Goal: Information Seeking & Learning: Learn about a topic

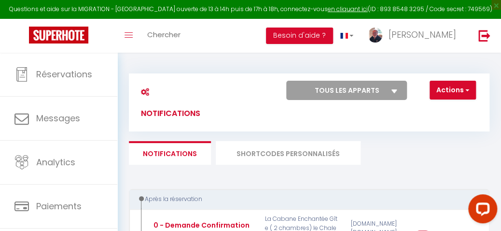
scroll to position [50, 0]
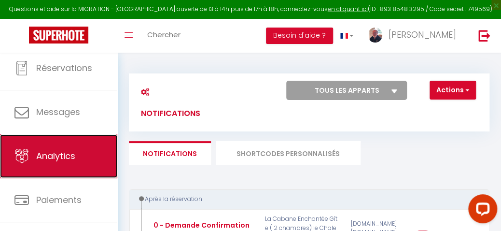
click at [50, 153] on span "Analytics" at bounding box center [55, 156] width 39 height 12
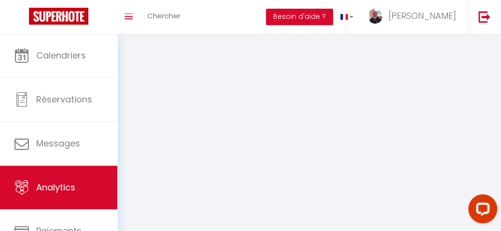
select select "2025"
select select "8"
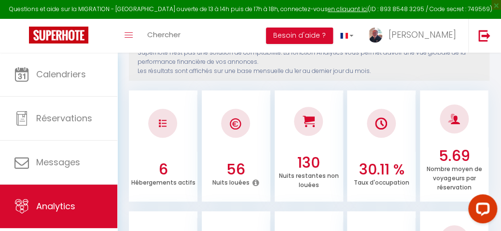
scroll to position [31, 0]
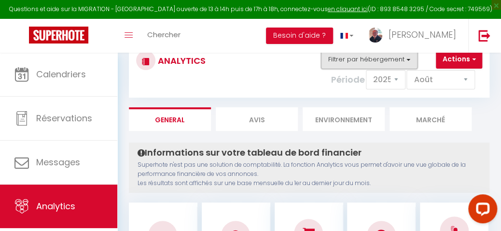
click at [407, 58] on button "Filtrer par hébergement" at bounding box center [369, 59] width 97 height 19
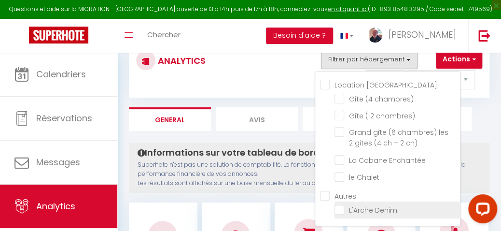
click at [338, 207] on Denim "checkbox" at bounding box center [398, 209] width 126 height 10
checkbox Denim "true"
checkbox chambres\) "false"
checkbox ch\) "false"
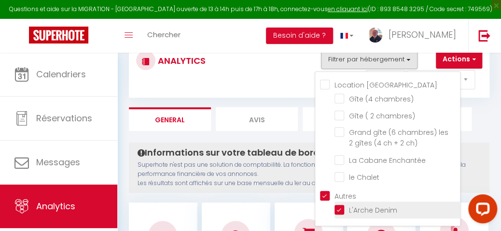
checkbox Enchantée "false"
checkbox Chalet "false"
checkbox input "true"
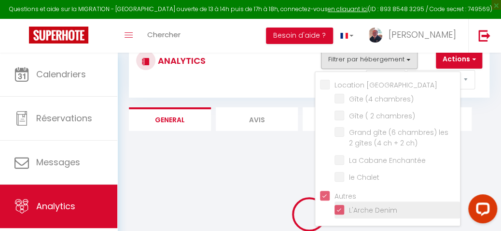
checkbox chambres\) "false"
checkbox ch\) "false"
checkbox Enchantée "false"
checkbox Chalet "false"
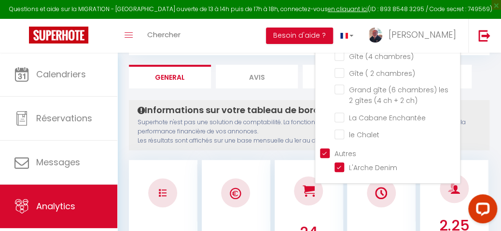
scroll to position [65, 0]
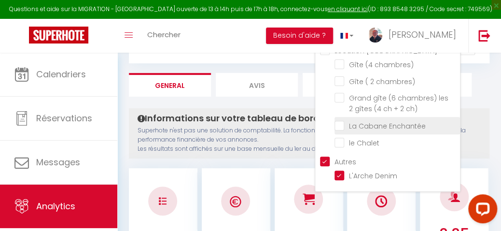
click at [340, 118] on li "La Cabane Enchantée" at bounding box center [398, 125] width 126 height 17
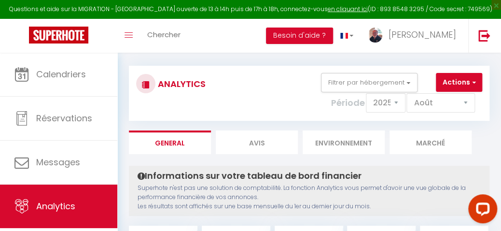
scroll to position [0, 0]
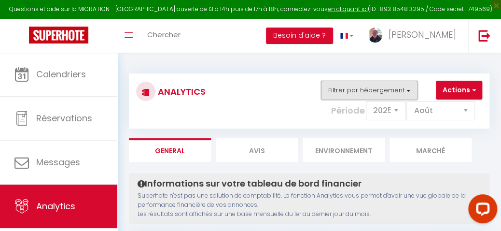
click at [410, 90] on button "Filtrer par hébergement" at bounding box center [369, 90] width 97 height 19
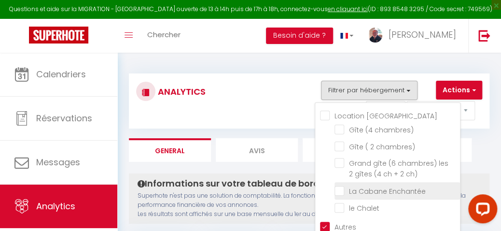
click at [344, 186] on Enchantée "checkbox" at bounding box center [398, 190] width 126 height 10
checkbox Enchantée "true"
checkbox chambres\) "false"
checkbox ch\) "false"
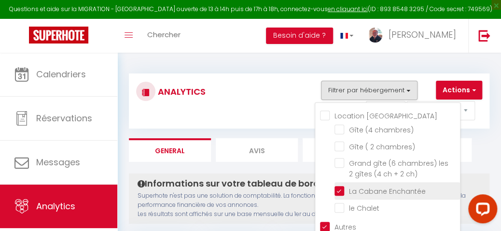
checkbox Chalet "false"
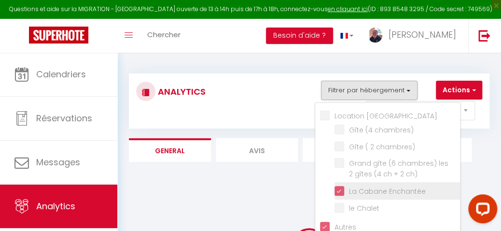
checkbox chambres\) "false"
checkbox ch\) "false"
checkbox Chalet "false"
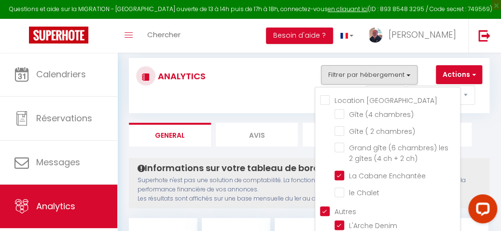
scroll to position [31, 0]
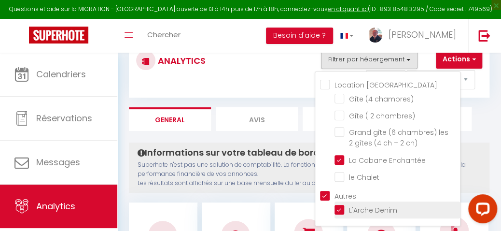
click at [345, 204] on Denim "checkbox" at bounding box center [398, 209] width 126 height 10
checkbox Denim "false"
checkbox chambres\) "false"
checkbox ch\) "false"
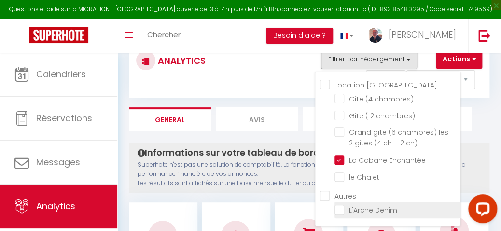
checkbox Chalet "false"
checkbox input "false"
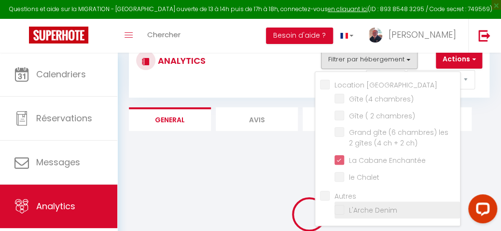
checkbox chambres\) "false"
checkbox ch\) "false"
checkbox Chalet "false"
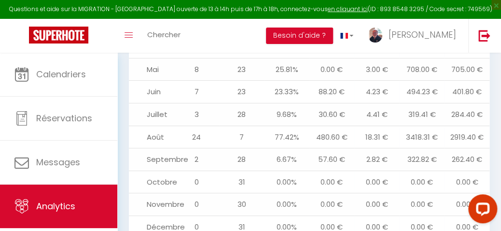
scroll to position [1246, 0]
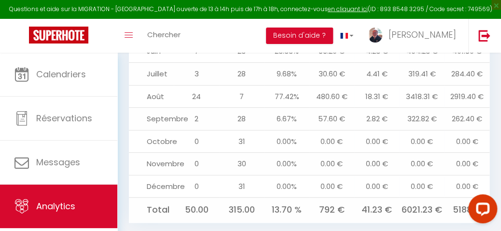
drag, startPoint x: 506, startPoint y: 143, endPoint x: 39, endPoint y: 15, distance: 483.9
drag, startPoint x: 366, startPoint y: 143, endPoint x: 297, endPoint y: 133, distance: 70.3
click at [297, 133] on td "0.00%" at bounding box center [286, 141] width 45 height 23
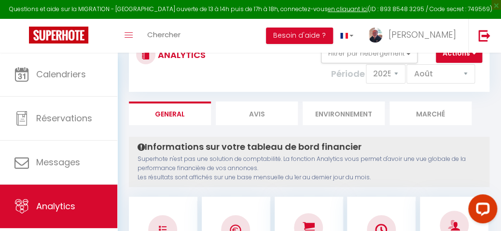
scroll to position [0, 0]
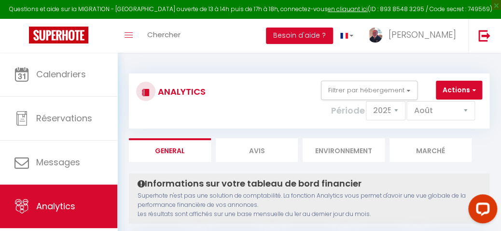
drag, startPoint x: 378, startPoint y: 61, endPoint x: 401, endPoint y: 56, distance: 23.2
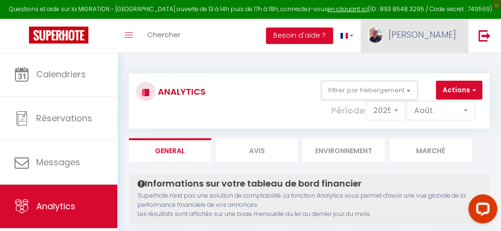
drag, startPoint x: 401, startPoint y: 56, endPoint x: 448, endPoint y: 50, distance: 46.8
click at [448, 50] on link "[PERSON_NAME]" at bounding box center [415, 36] width 108 height 34
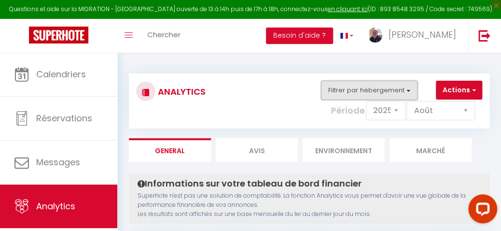
click at [372, 88] on button "Filtrer par hébergement" at bounding box center [369, 90] width 97 height 19
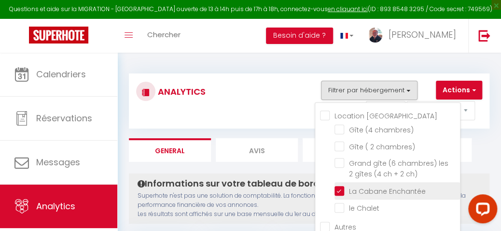
click at [345, 188] on Enchantée "checkbox" at bounding box center [398, 190] width 126 height 10
checkbox Enchantée "false"
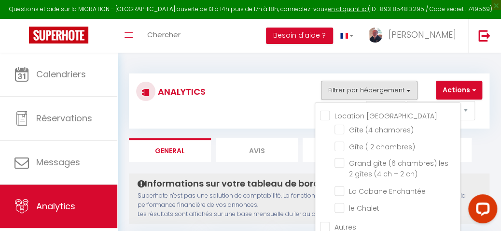
checkbox chambres\) "false"
checkbox ch\) "false"
checkbox Chalet "false"
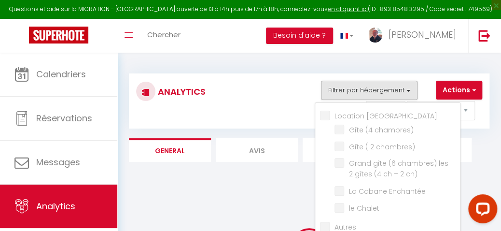
checkbox chambres\) "false"
checkbox ch\) "false"
checkbox Chalet "false"
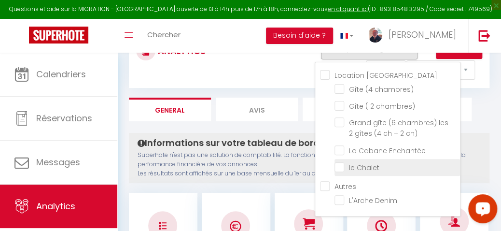
scroll to position [77, 0]
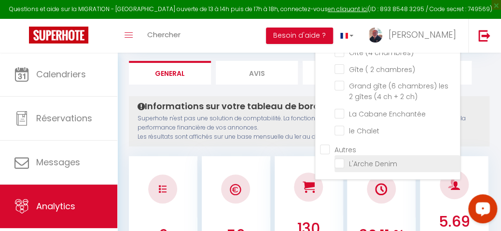
click at [342, 159] on Denim "checkbox" at bounding box center [398, 163] width 126 height 10
checkbox Denim "true"
checkbox chambres\) "false"
checkbox ch\) "false"
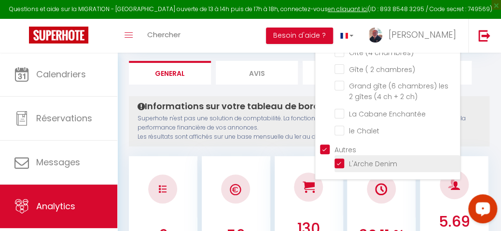
checkbox Chalet "false"
checkbox input "true"
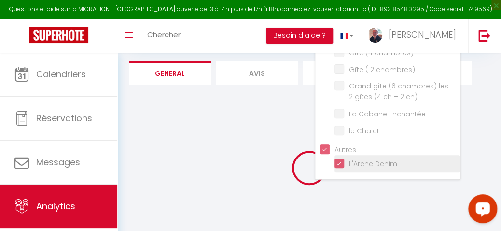
checkbox chambres\) "false"
checkbox ch\) "false"
checkbox Chalet "false"
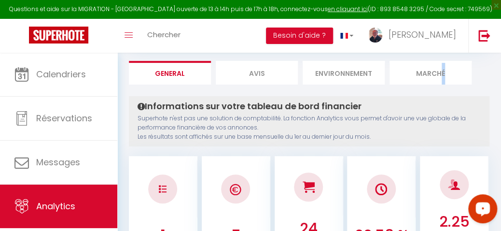
click at [444, 72] on li "Marché" at bounding box center [431, 73] width 82 height 24
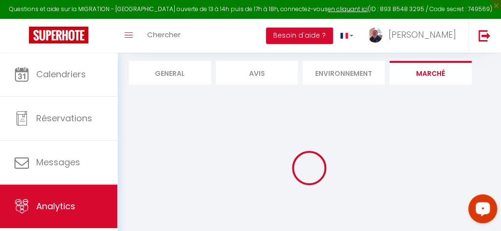
scroll to position [77, 0]
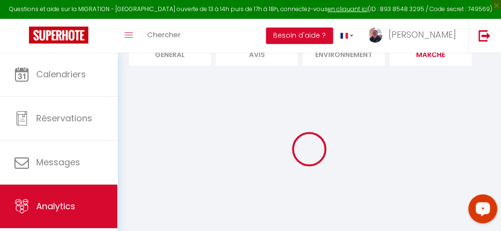
select select "24091"
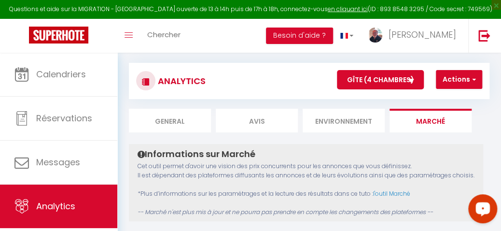
scroll to position [8, 0]
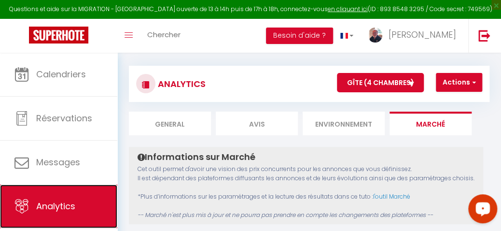
click at [71, 206] on span "Analytics" at bounding box center [55, 206] width 39 height 12
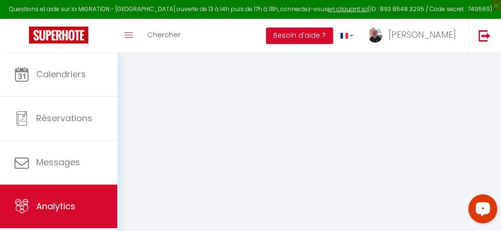
select select "2025"
select select "8"
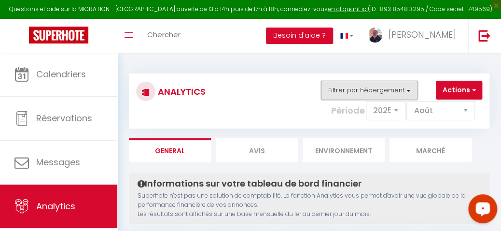
click at [407, 89] on button "Filtrer par hébergement" at bounding box center [369, 90] width 97 height 19
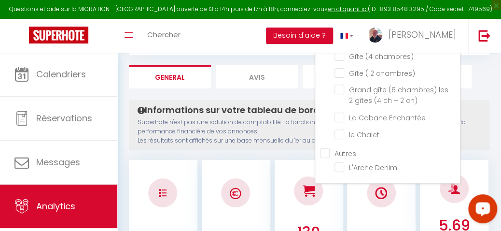
scroll to position [77, 0]
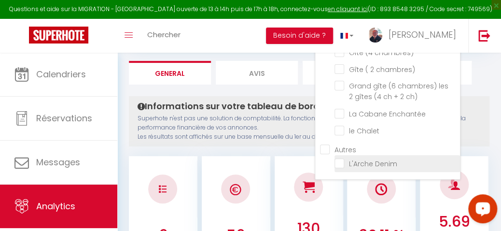
click at [338, 159] on Denim "checkbox" at bounding box center [398, 163] width 126 height 10
checkbox Denim "true"
checkbox chambres\) "false"
checkbox ch\) "false"
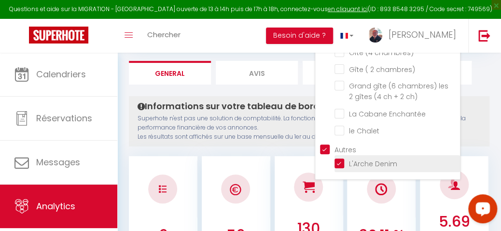
checkbox Enchantée "false"
checkbox Chalet "false"
checkbox input "true"
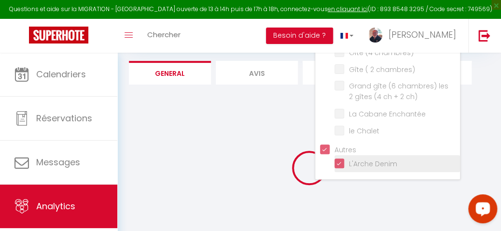
checkbox chambres\) "false"
checkbox ch\) "false"
checkbox Enchantée "false"
checkbox Chalet "false"
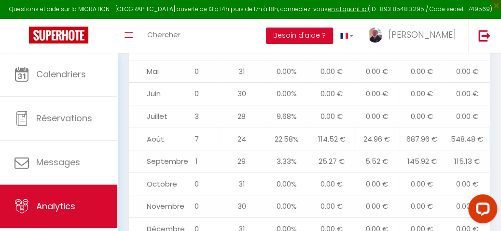
scroll to position [1207, 0]
